Goal: Transaction & Acquisition: Purchase product/service

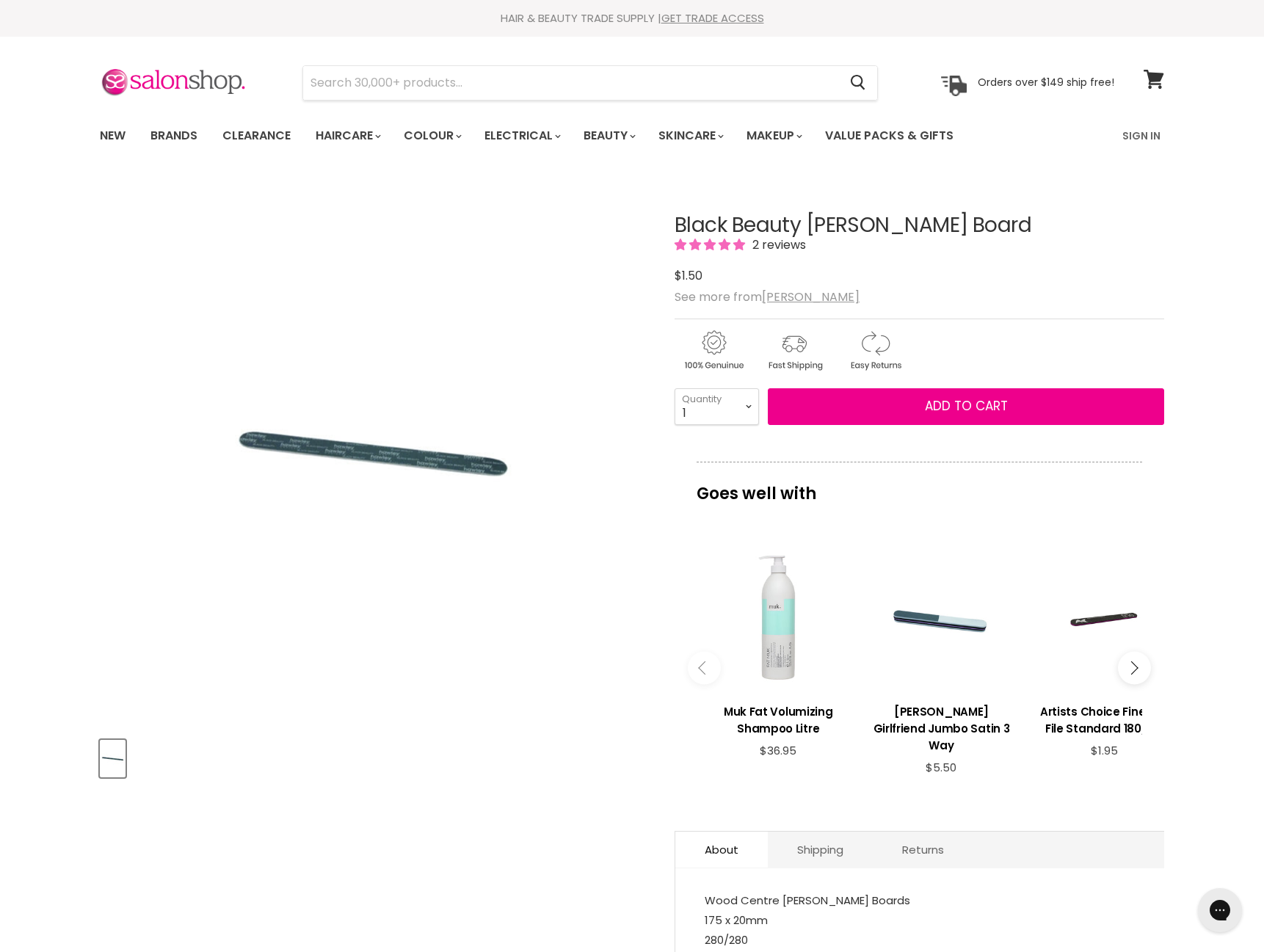
click at [413, 461] on img "Black Beauty Emery Board image. Click or Scroll to Zoom." at bounding box center [373, 450] width 288 height 432
click at [801, 241] on span "2 reviews" at bounding box center [777, 245] width 58 height 17
select select "10+"
type input "10"
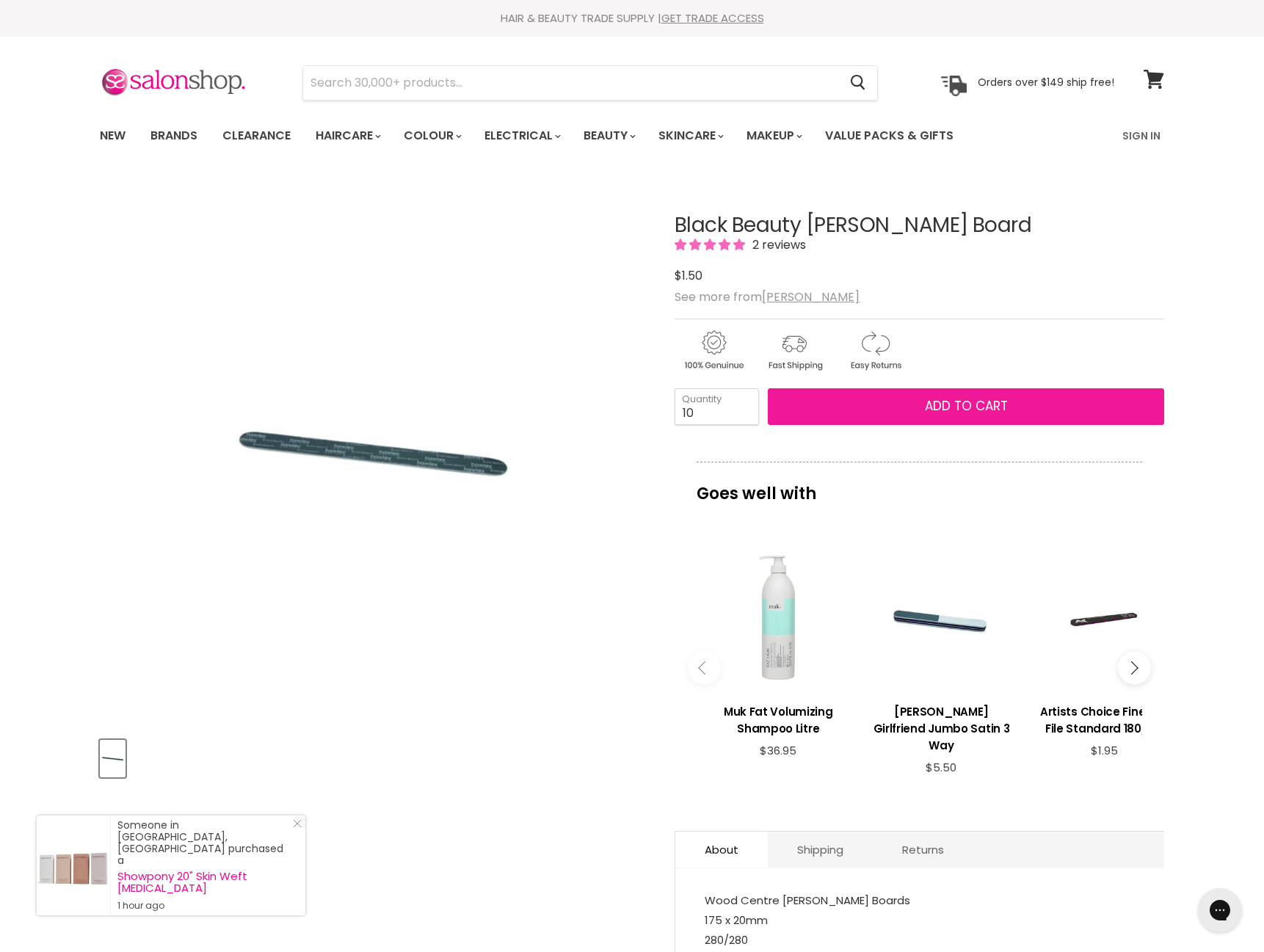
click at [976, 401] on span "Add to cart" at bounding box center [966, 406] width 83 height 18
click at [866, 408] on button "Add to cart" at bounding box center [966, 406] width 397 height 36
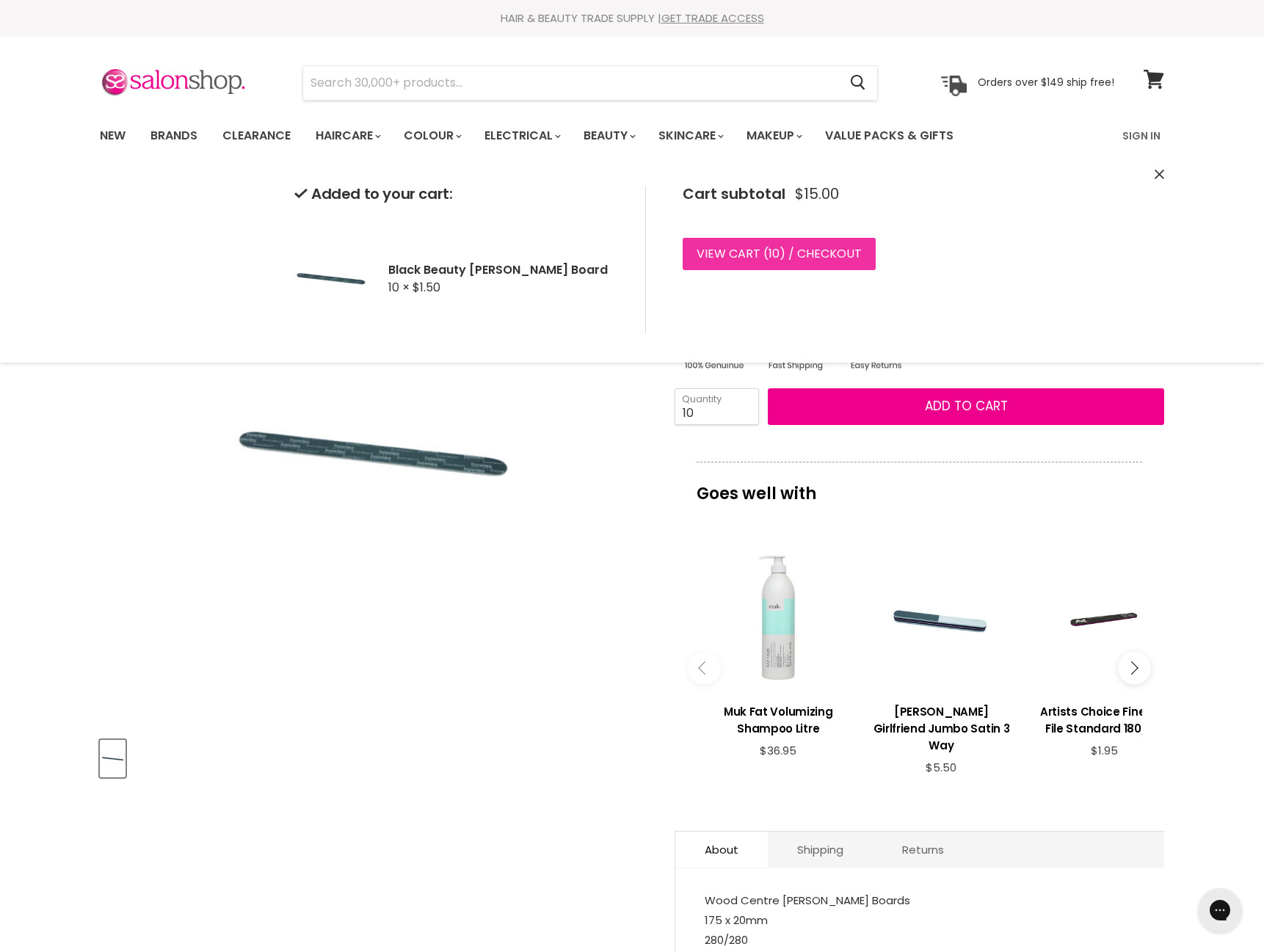
click at [768, 260] on span "10" at bounding box center [774, 253] width 11 height 17
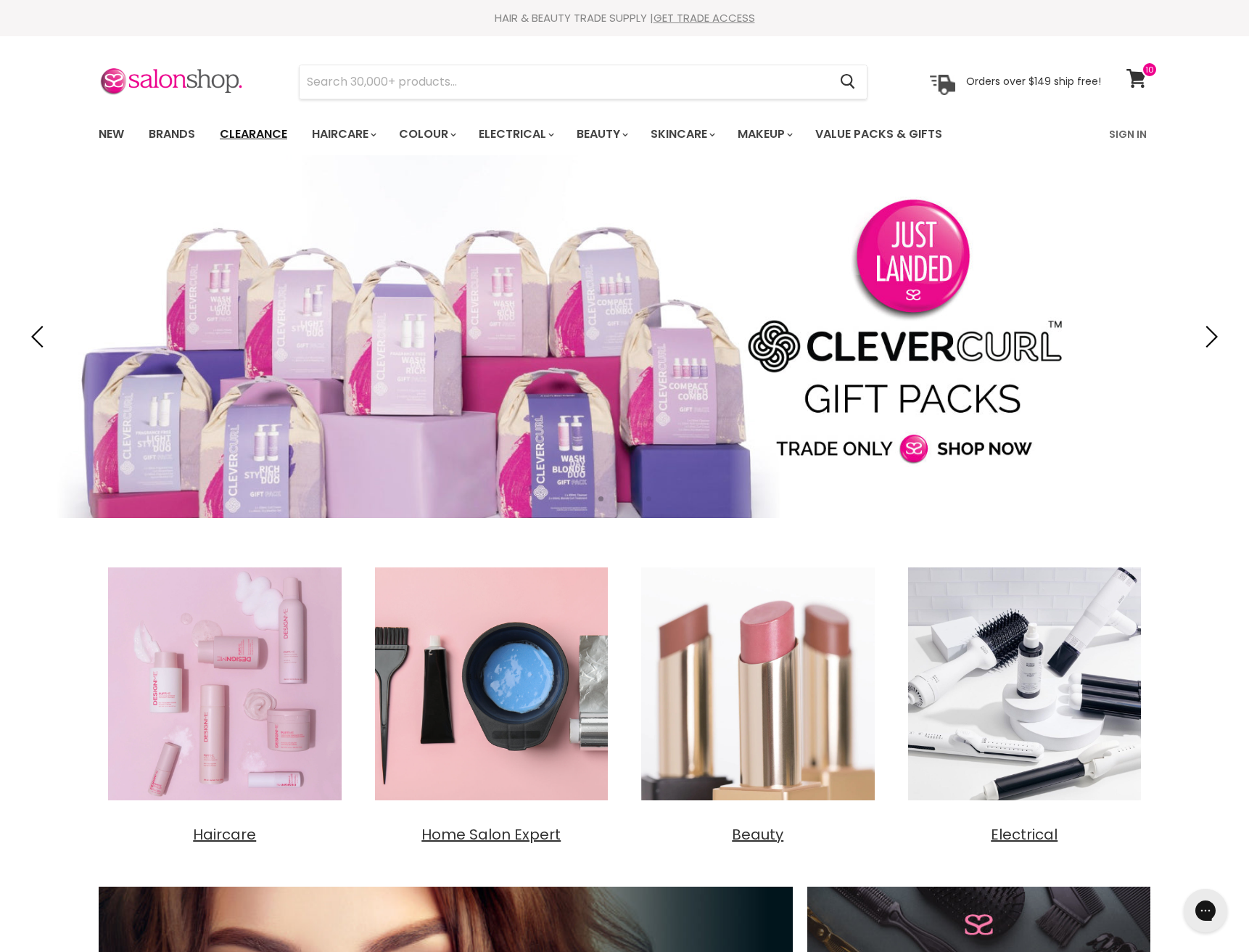
click at [239, 128] on link "Clearance" at bounding box center [253, 134] width 89 height 31
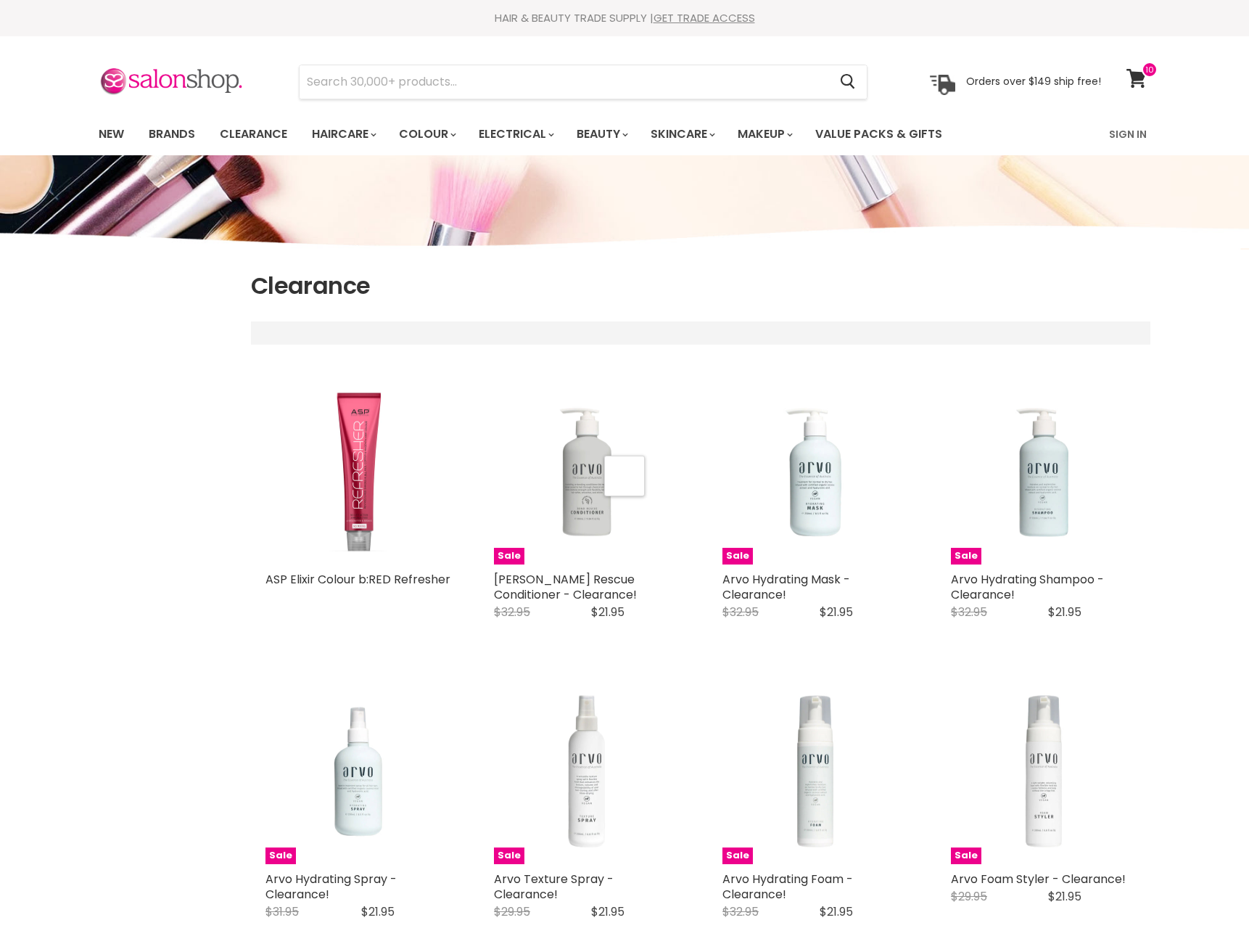
select select "created-descending"
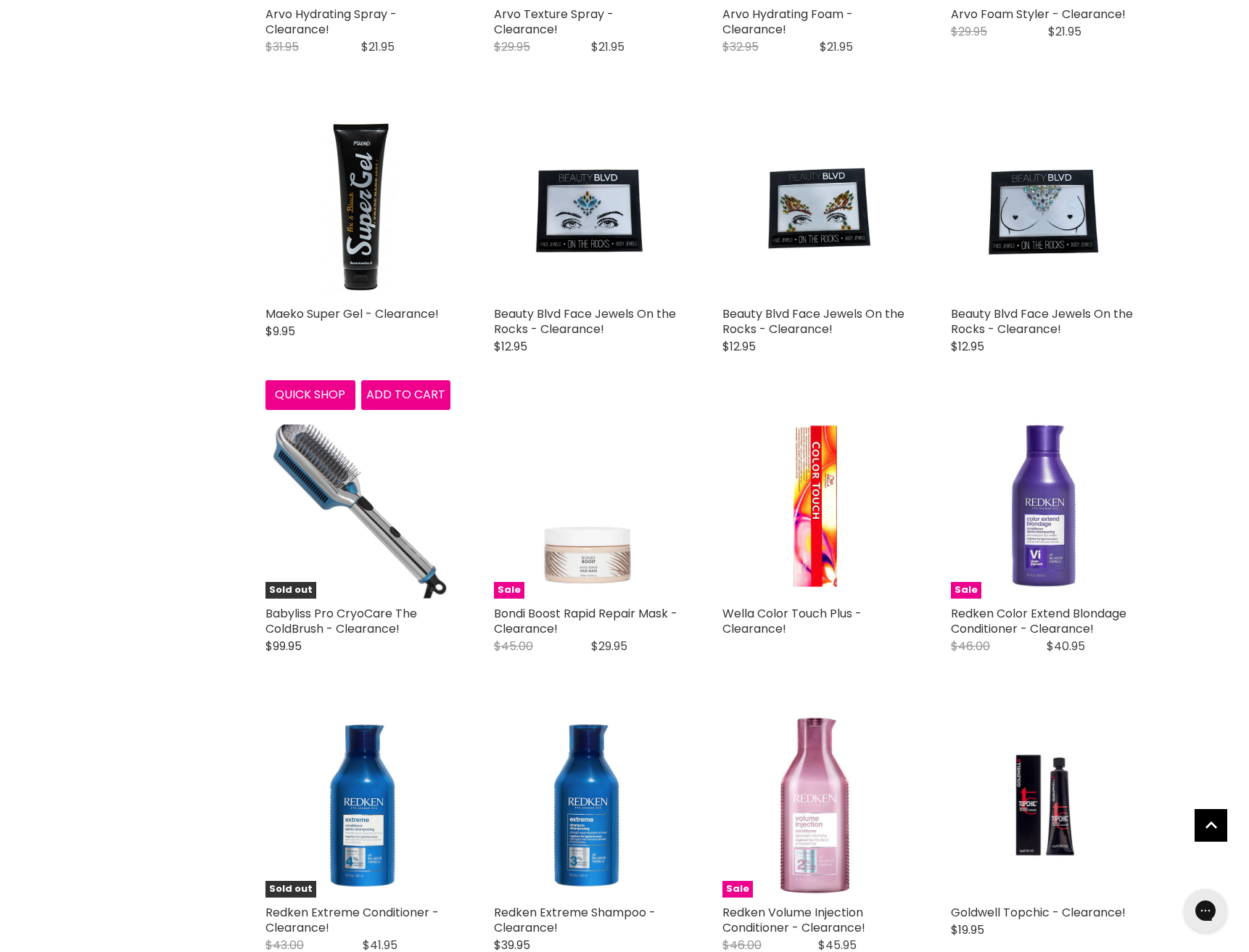
scroll to position [1375, 0]
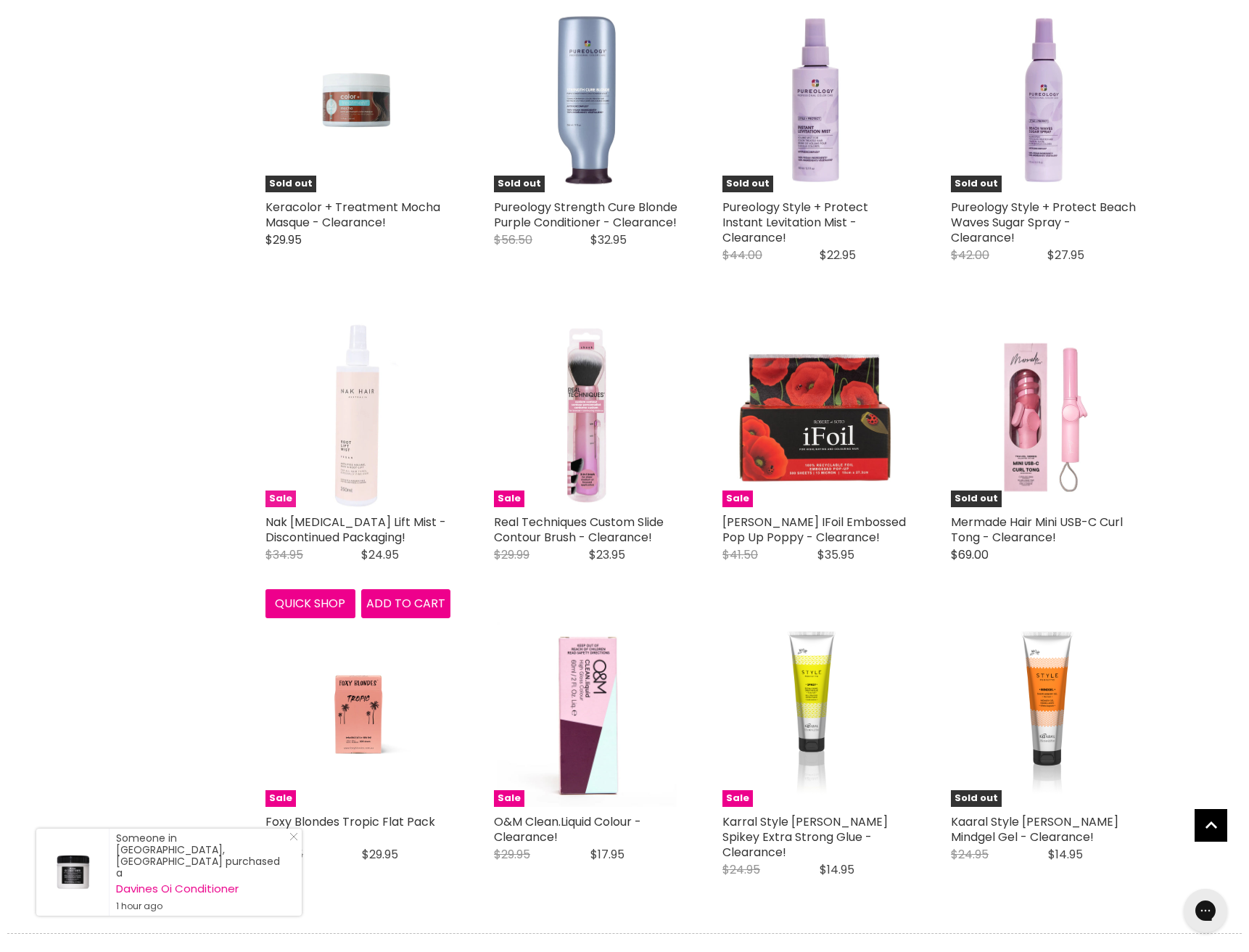
scroll to position [3593, 0]
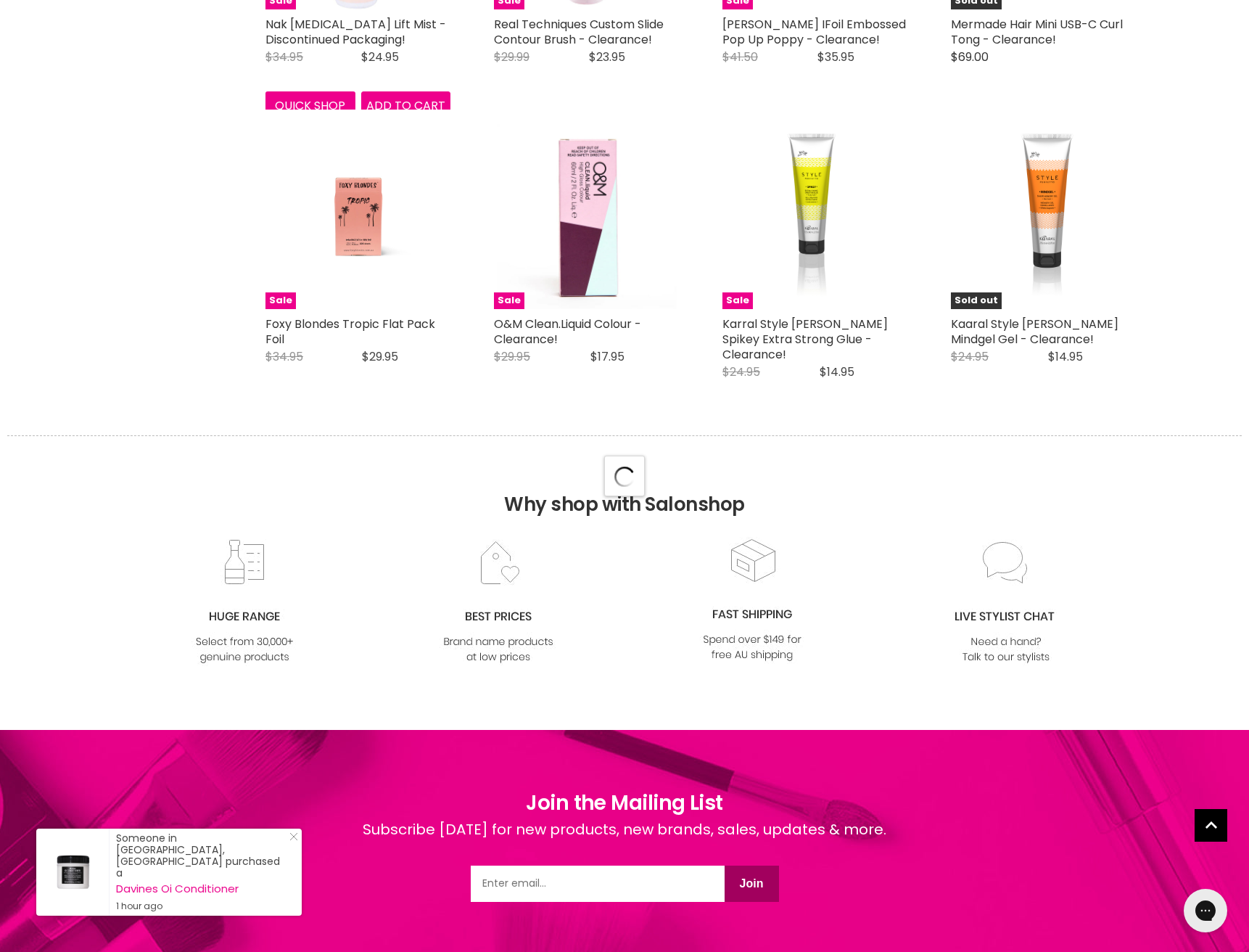
select select "created-descending"
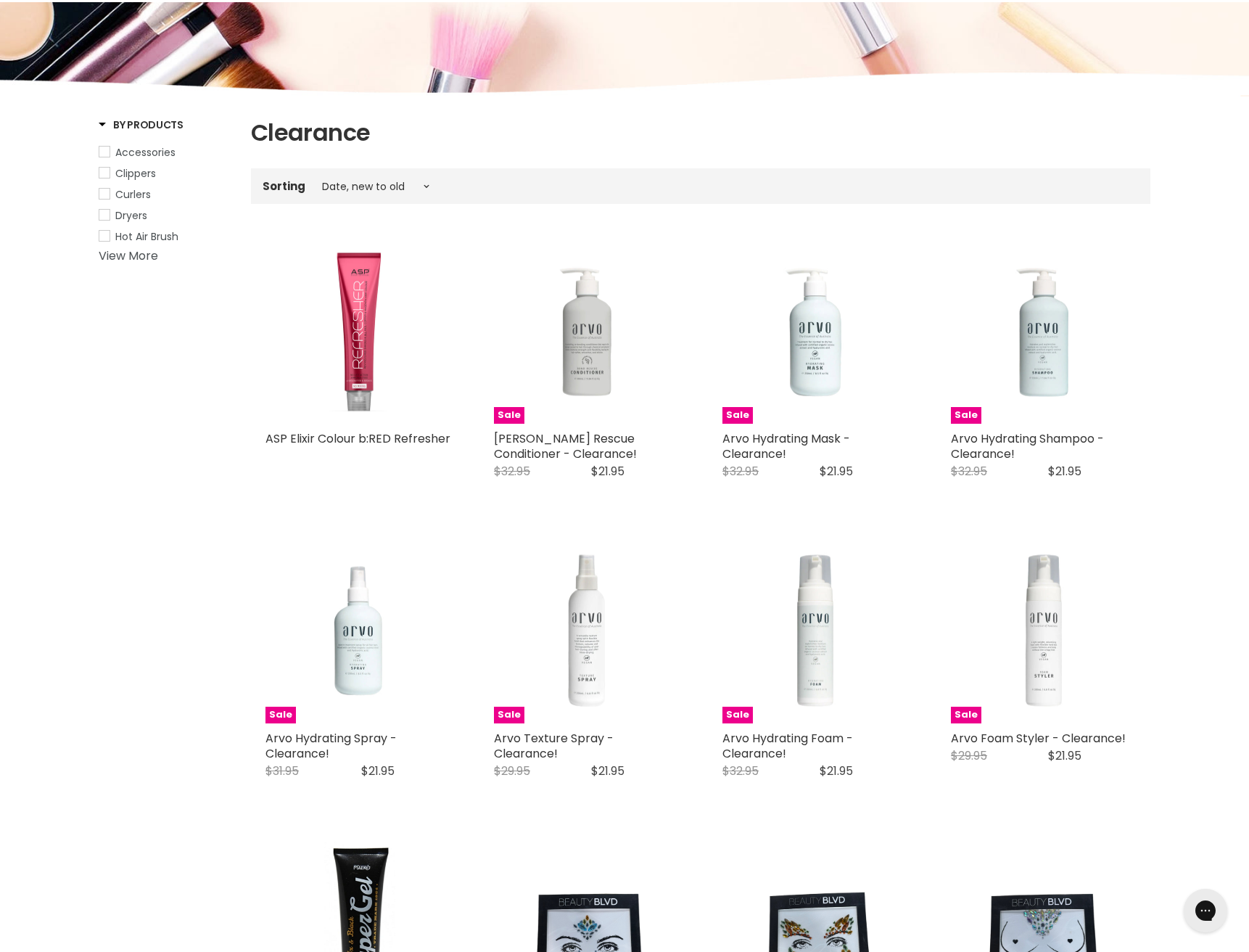
scroll to position [0, 0]
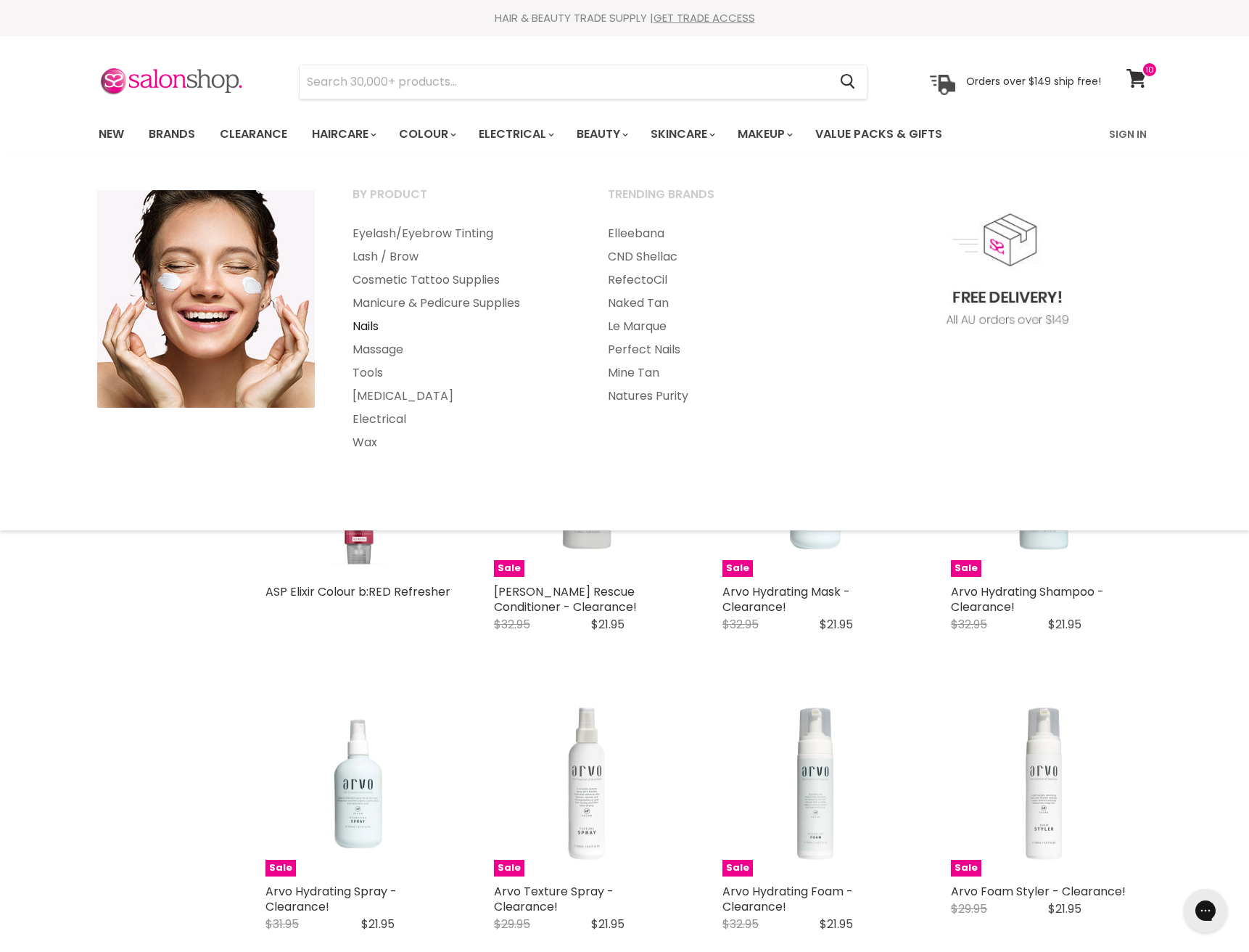
click at [361, 322] on link "Nails" at bounding box center [461, 326] width 252 height 23
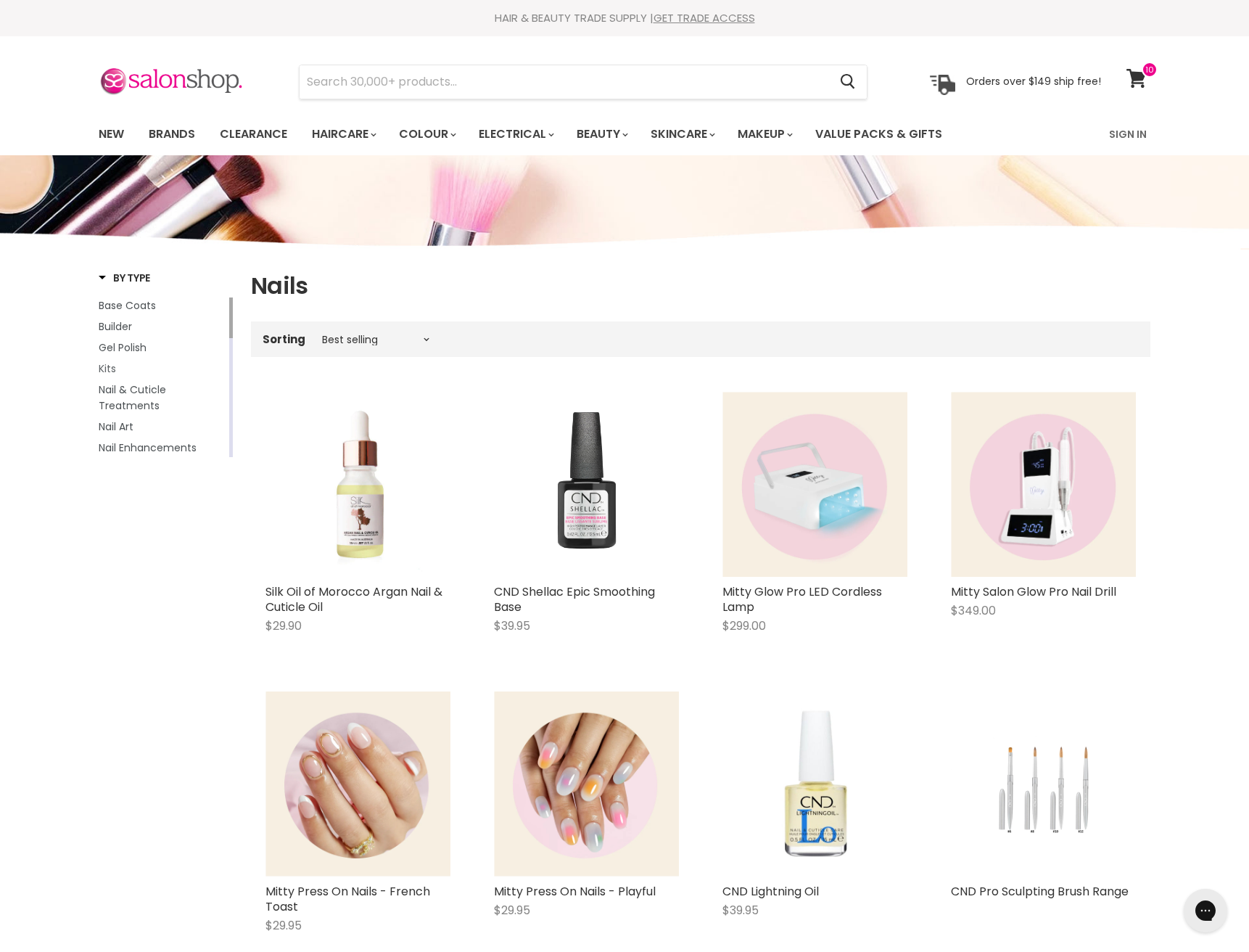
click at [102, 366] on span "Kits" at bounding box center [107, 368] width 18 height 15
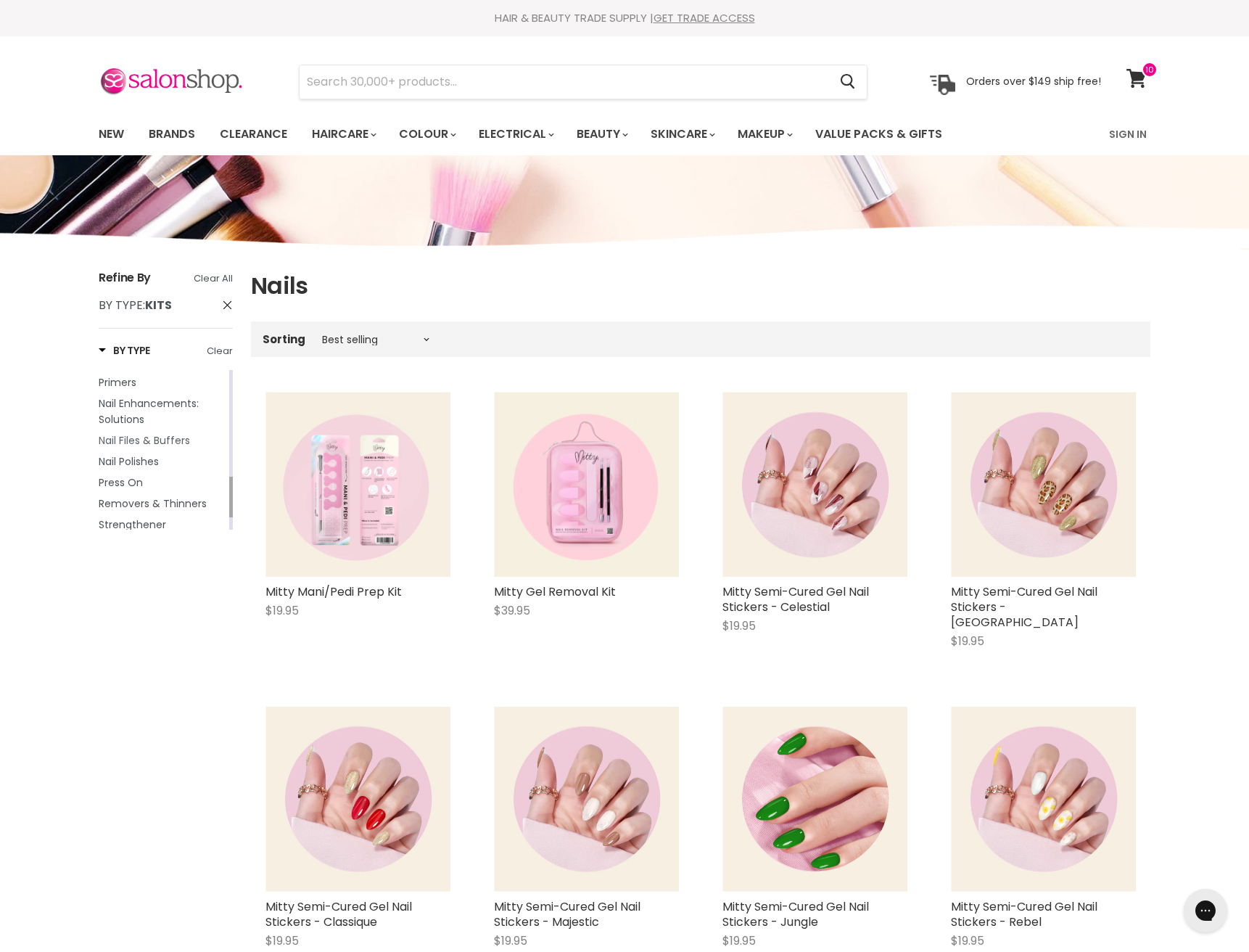
click at [160, 442] on span "Nail Files & Buffers" at bounding box center [144, 440] width 92 height 15
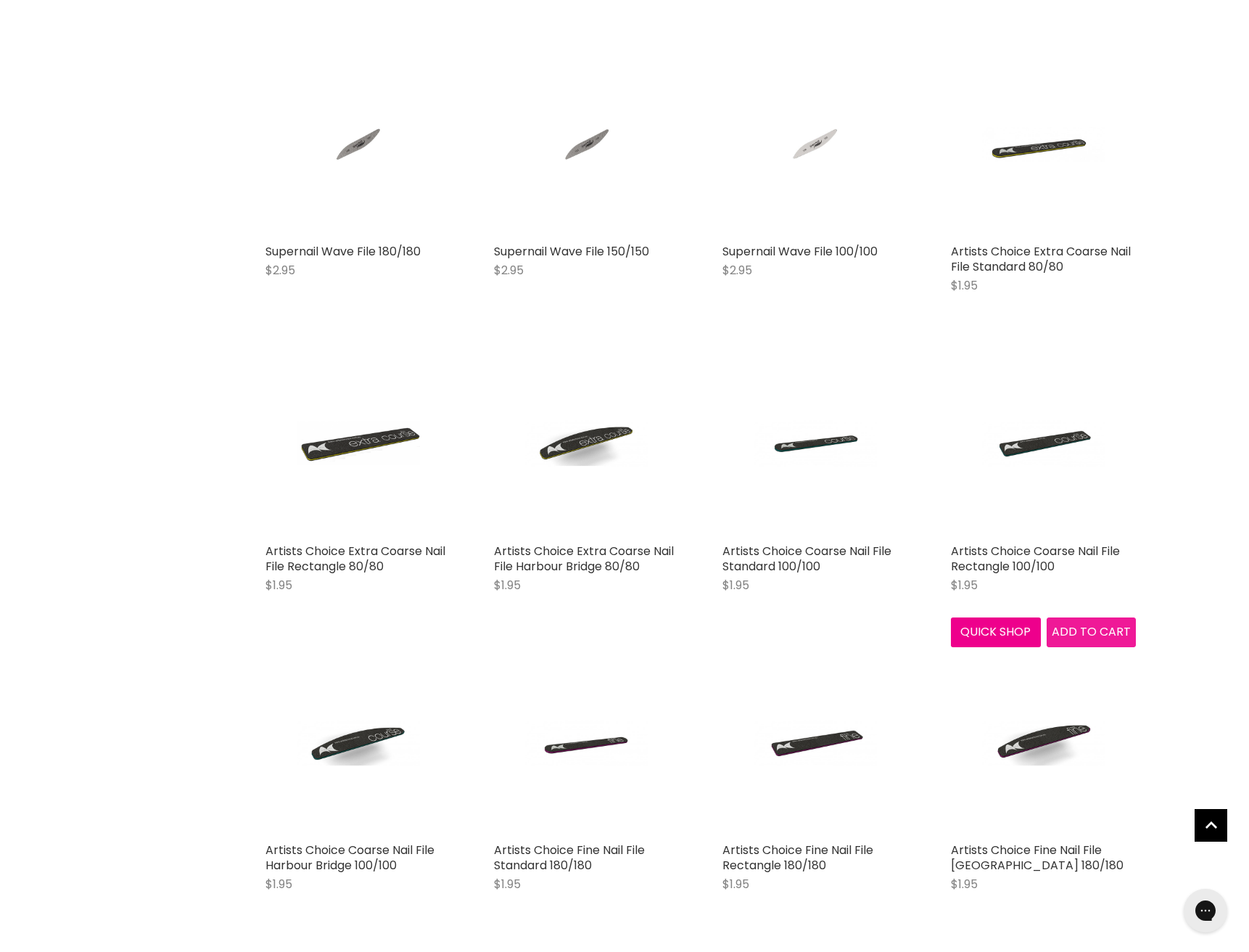
scroll to position [1536, 0]
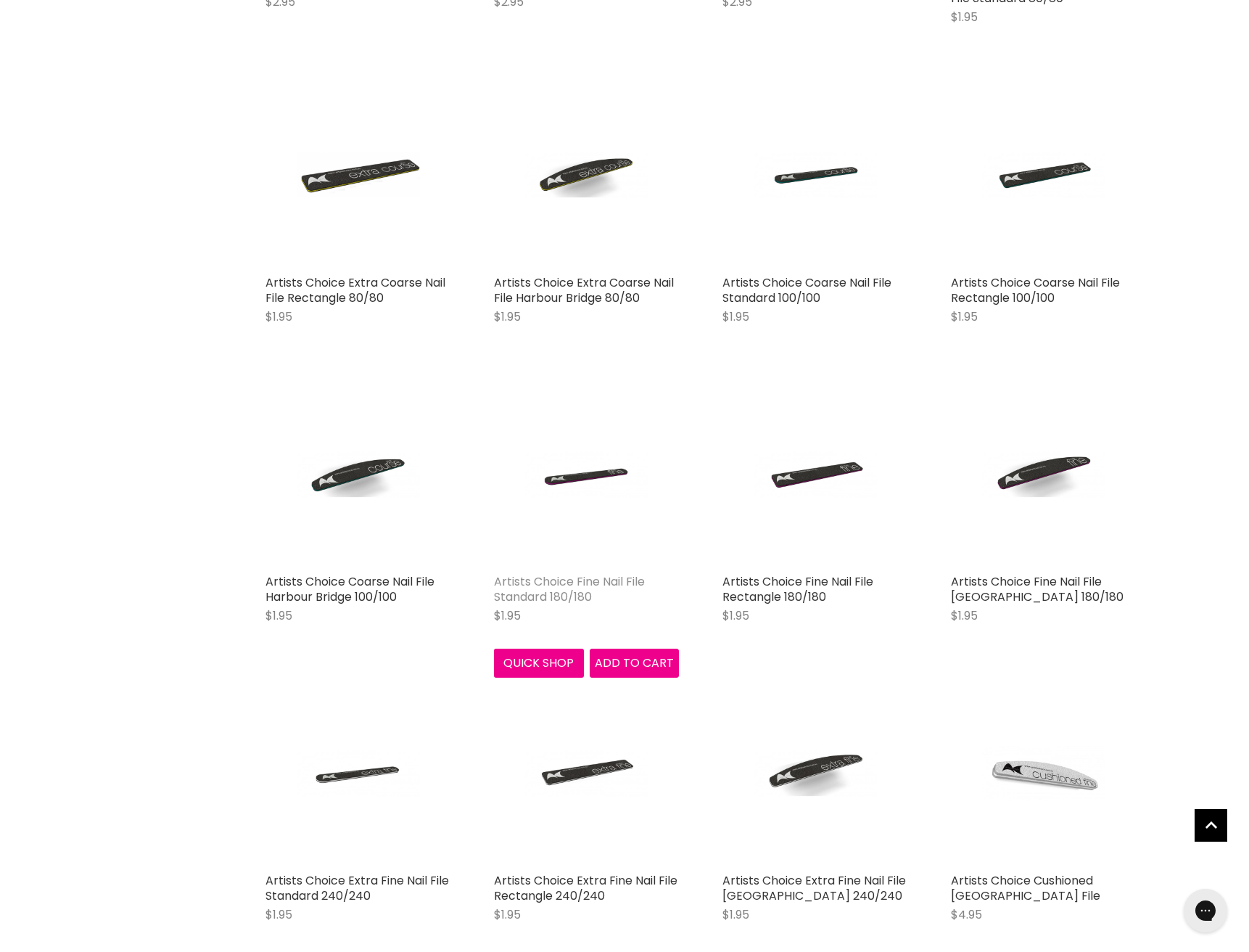
click at [549, 579] on link "Artists Choice Fine Nail File Standard 180/180" at bounding box center [570, 589] width 151 height 32
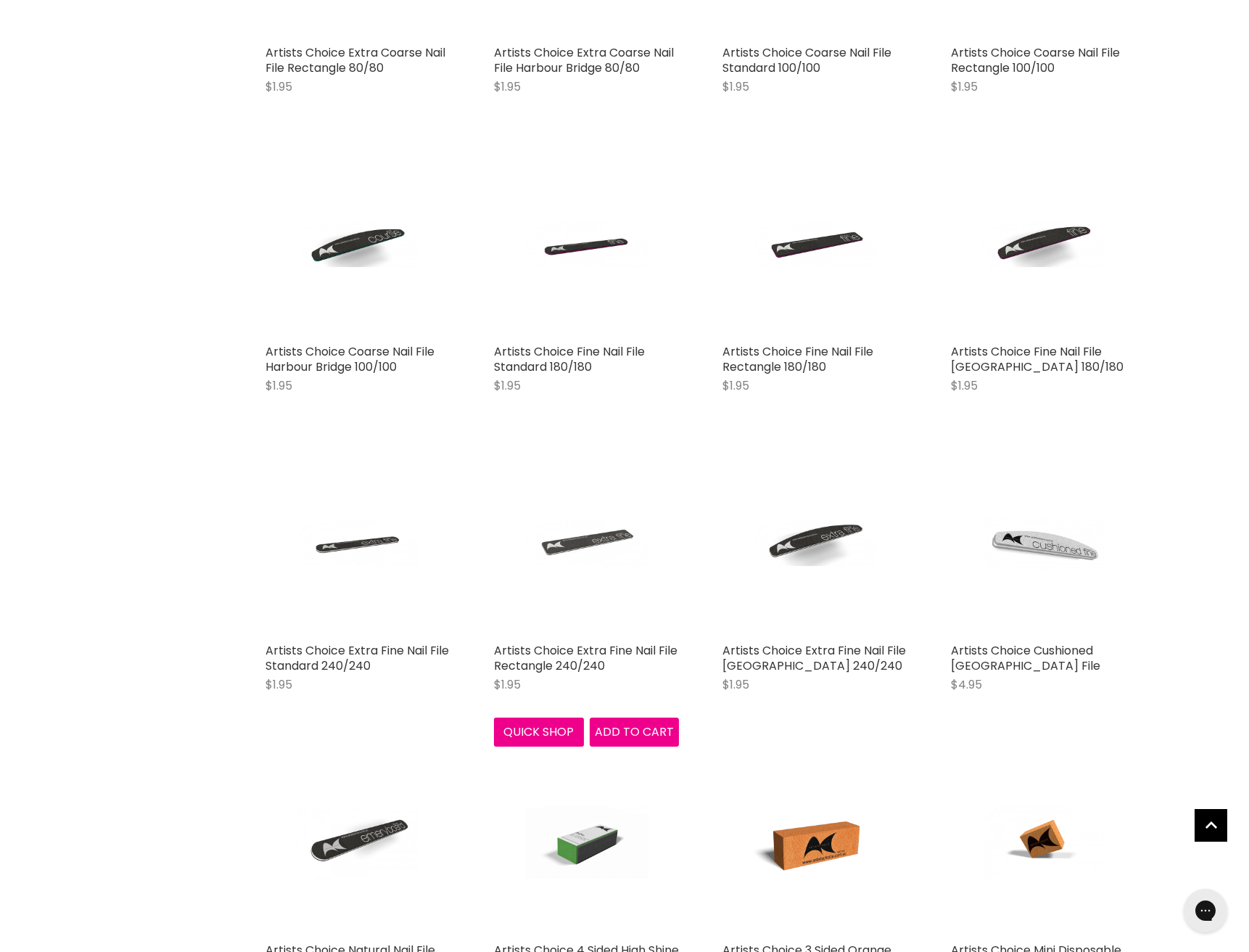
scroll to position [1872, 0]
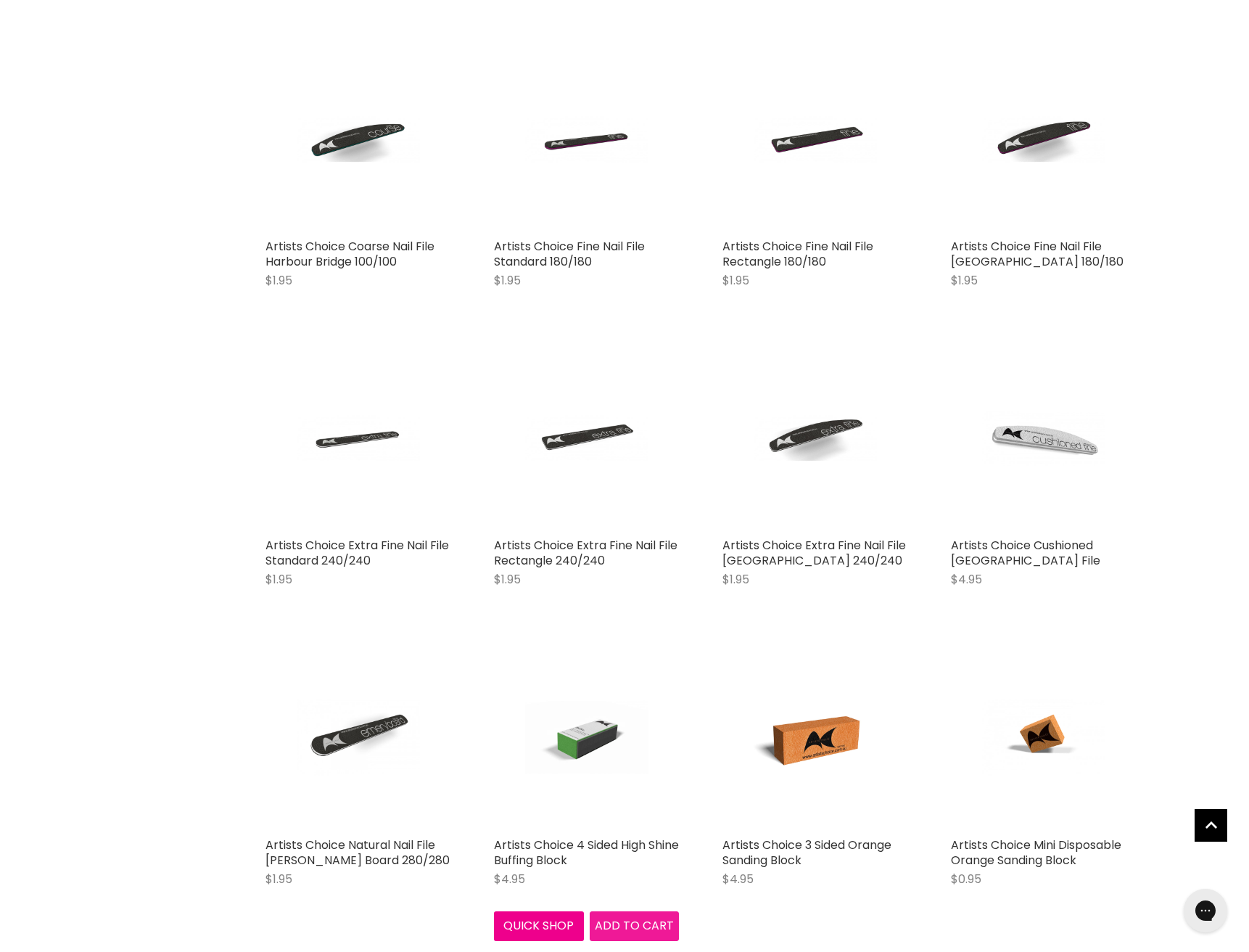
click at [654, 925] on span "Add to cart" at bounding box center [635, 925] width 79 height 17
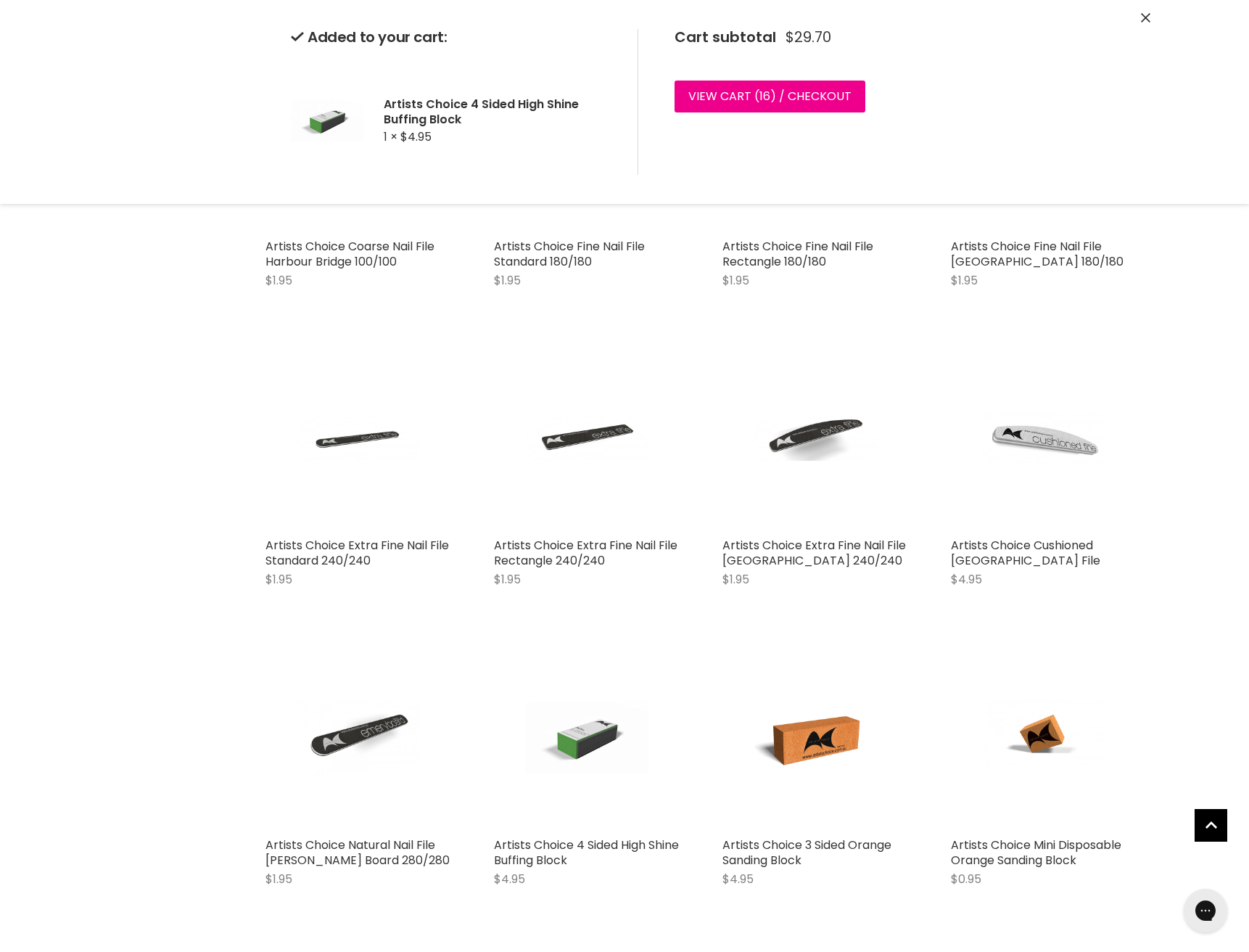
click at [402, 915] on div "Artists Choice Natural Nail File Emery Board 280/280 $1.95 Artists Choice Quick…" at bounding box center [358, 772] width 214 height 284
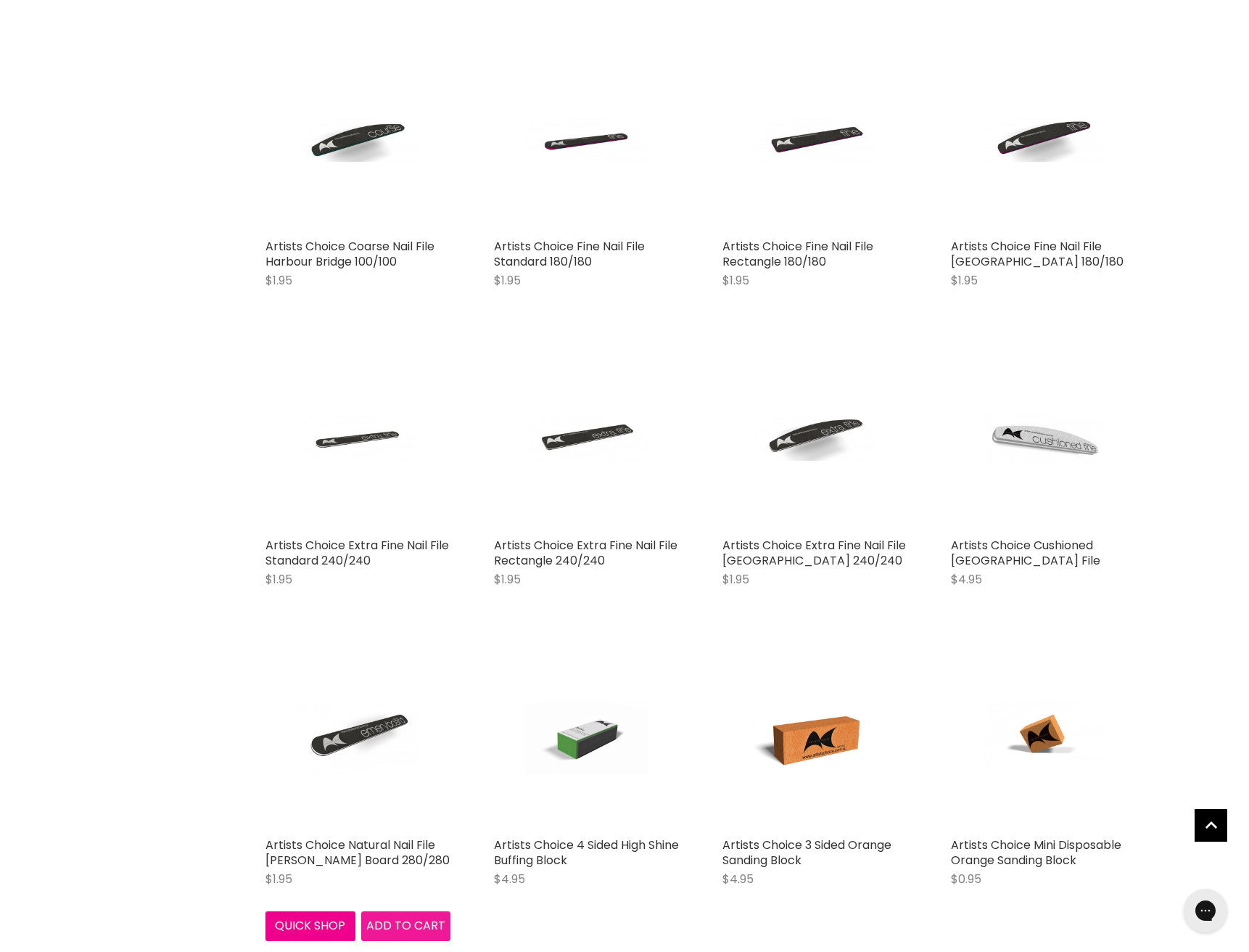
click at [409, 923] on span "Add to cart" at bounding box center [406, 925] width 79 height 17
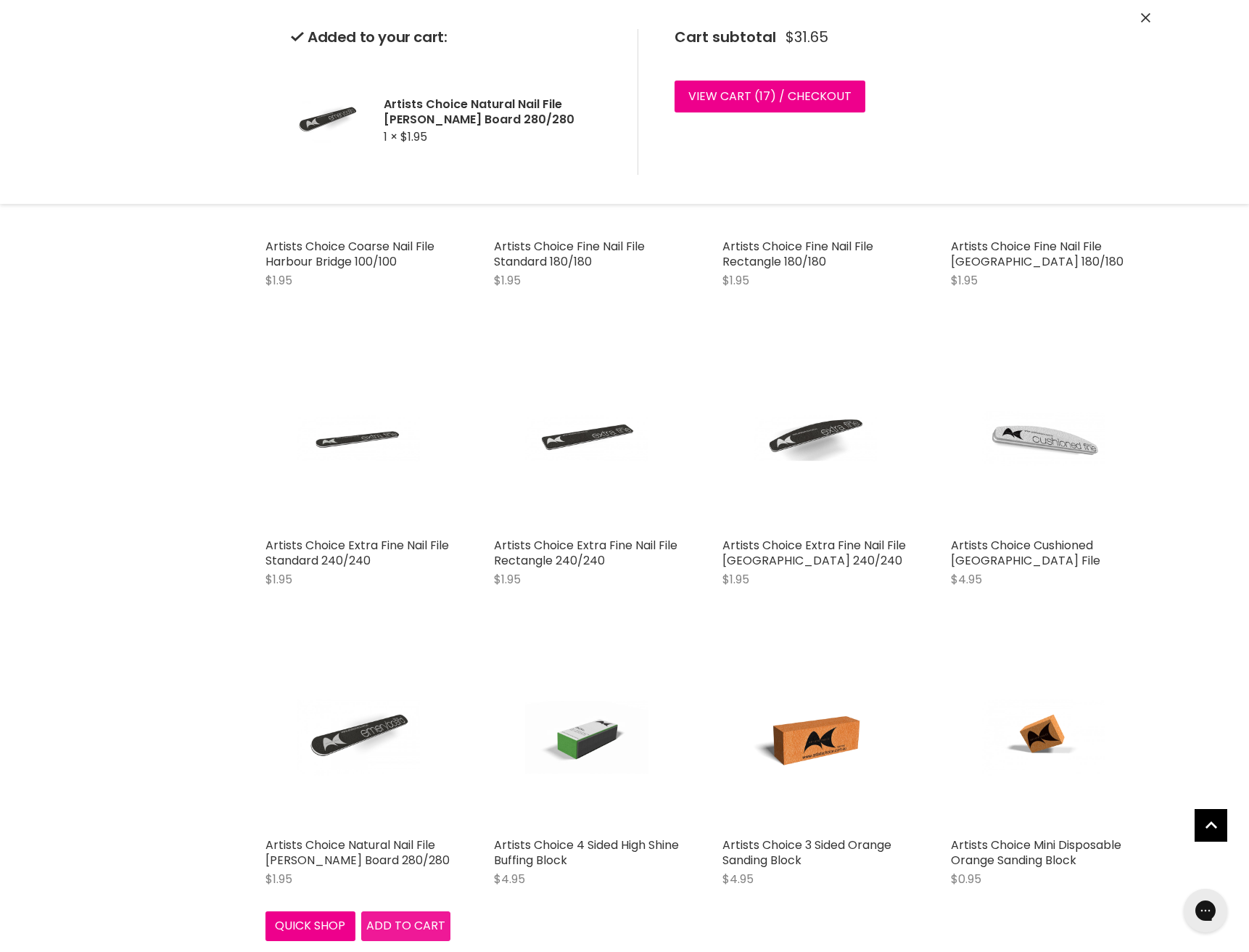
click at [394, 917] on span "Add to cart" at bounding box center [406, 925] width 79 height 17
click at [384, 917] on span "Add to cart" at bounding box center [406, 925] width 79 height 17
click at [387, 917] on span "Add to cart" at bounding box center [406, 925] width 79 height 17
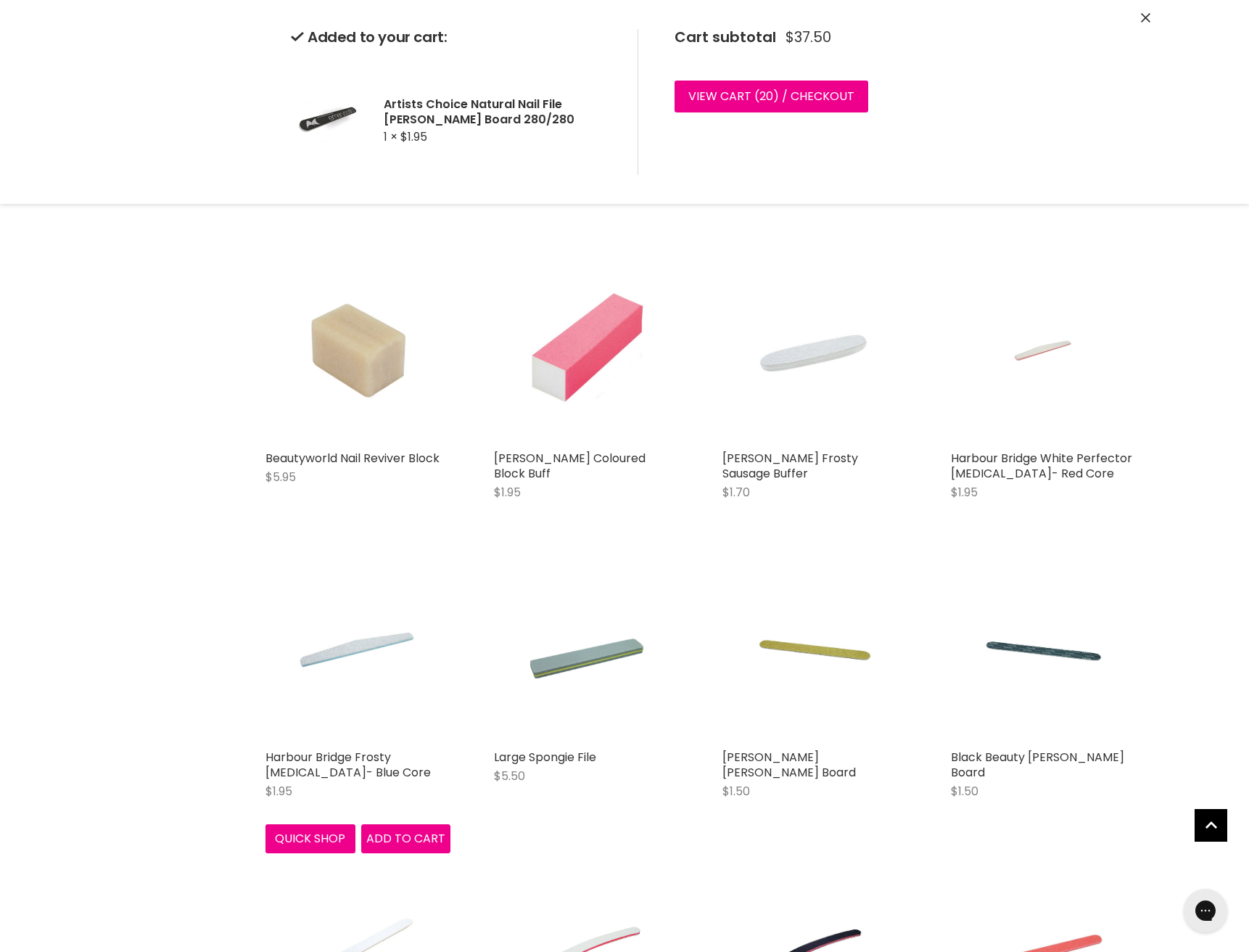
scroll to position [3110, 0]
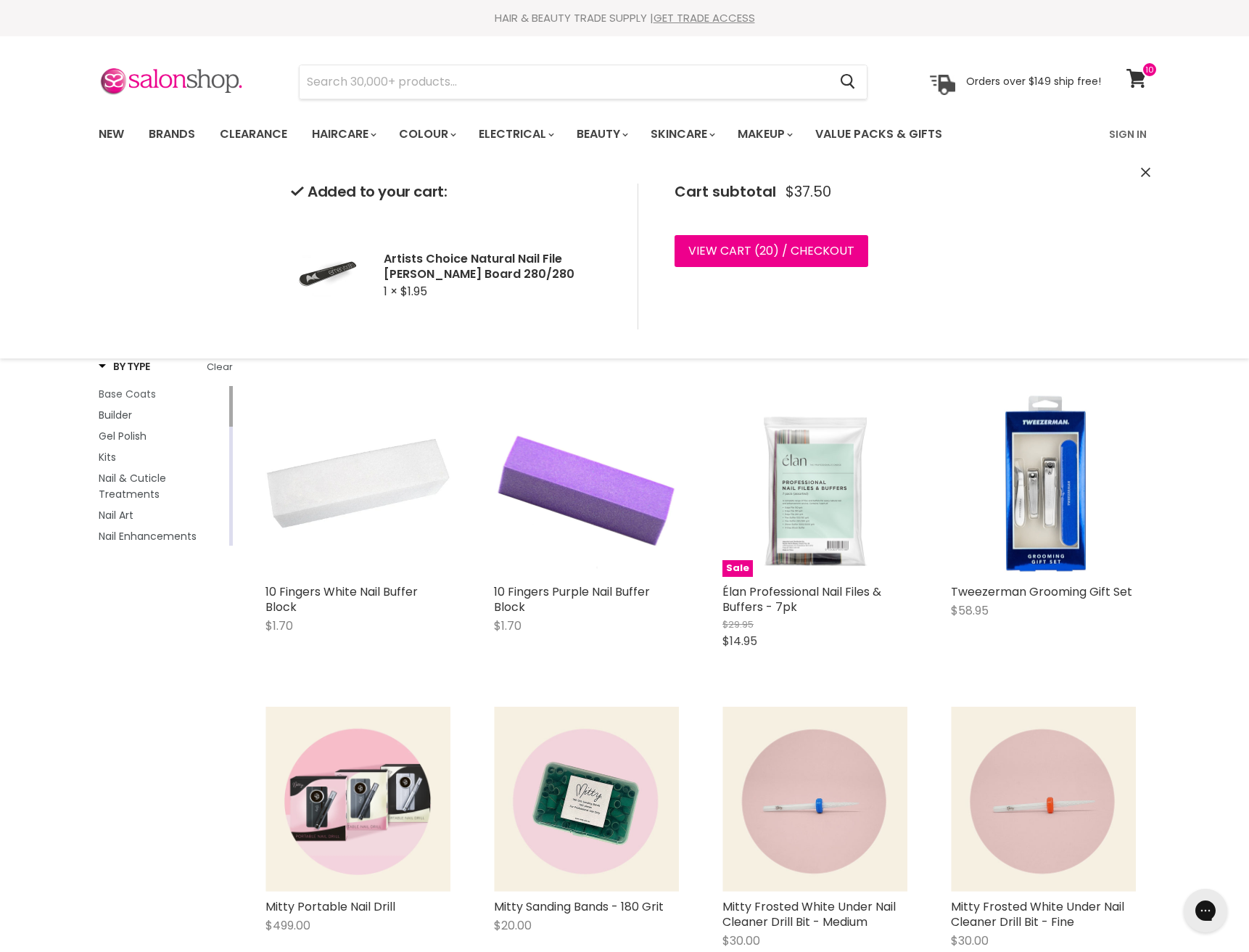
click at [141, 389] on span "Base Coats" at bounding box center [127, 393] width 57 height 15
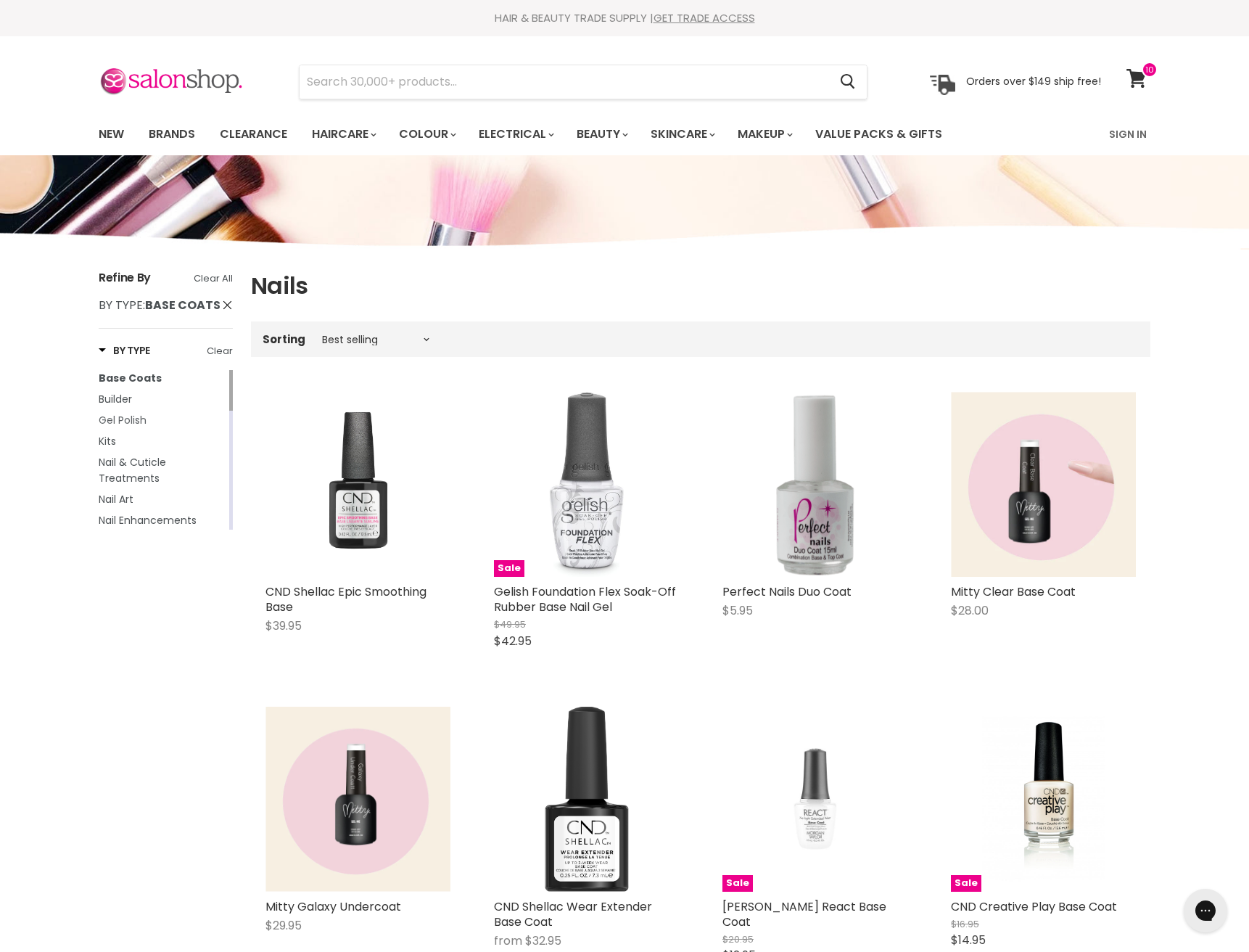
click at [128, 416] on span "Gel Polish" at bounding box center [122, 419] width 48 height 15
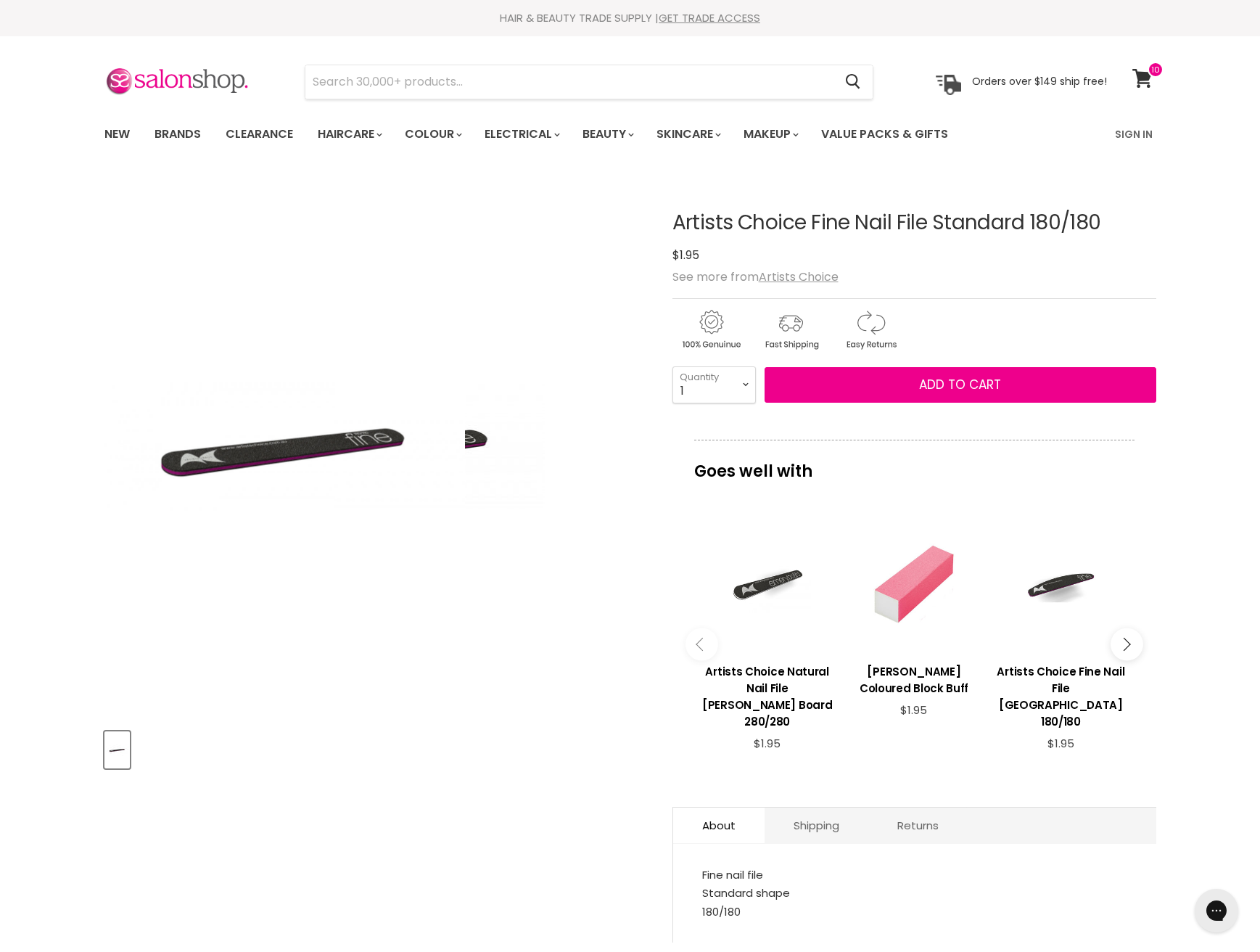
click at [508, 637] on img "Artists Choice Fine Nail File Standard 180/180 image. Click or Scroll to Zoom." at bounding box center [374, 446] width 338 height 508
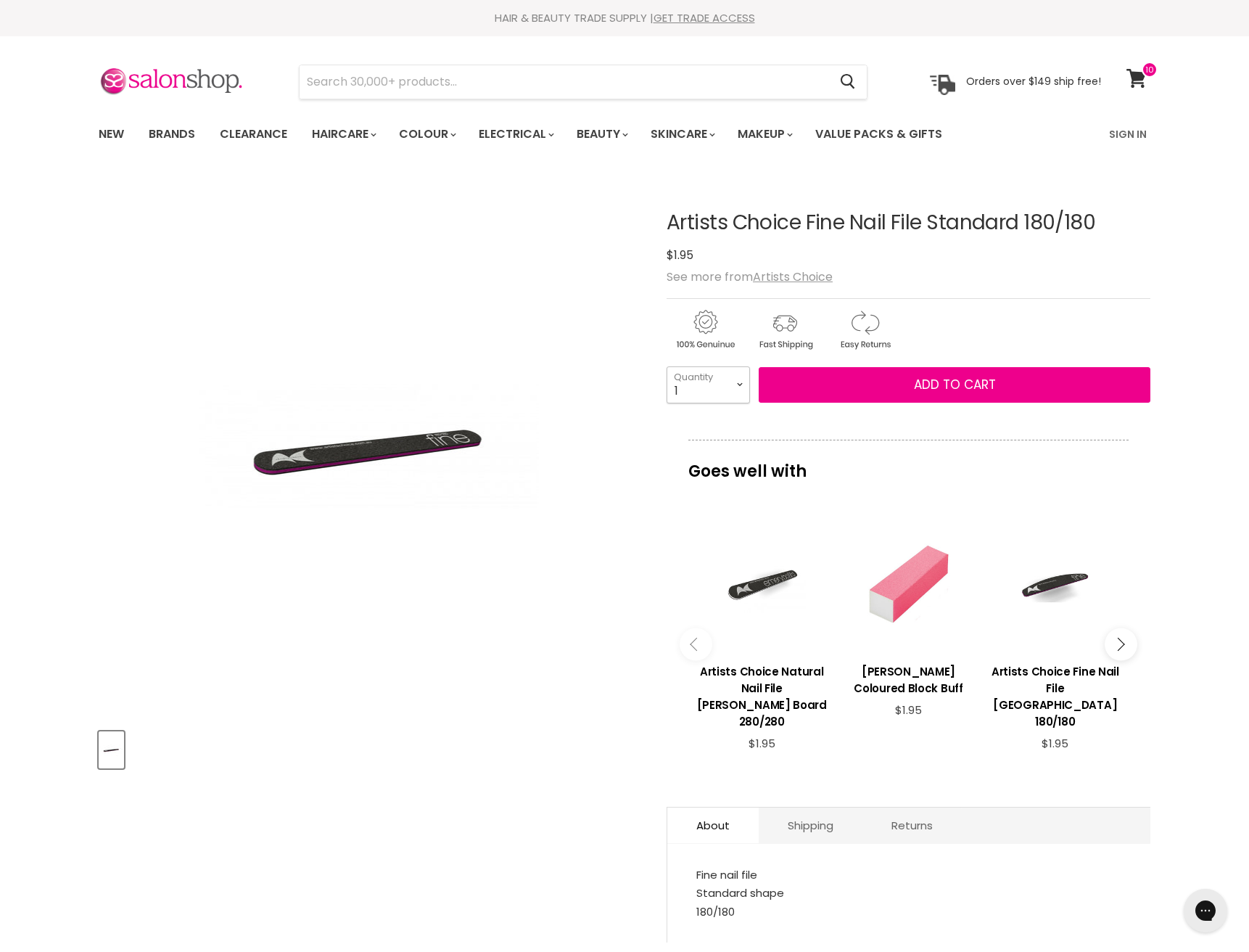
select select "5"
type input "5"
click at [888, 374] on button "Add to cart" at bounding box center [954, 384] width 392 height 36
click at [888, 388] on button "Add to cart" at bounding box center [954, 384] width 392 height 36
